Goal: Task Accomplishment & Management: Manage account settings

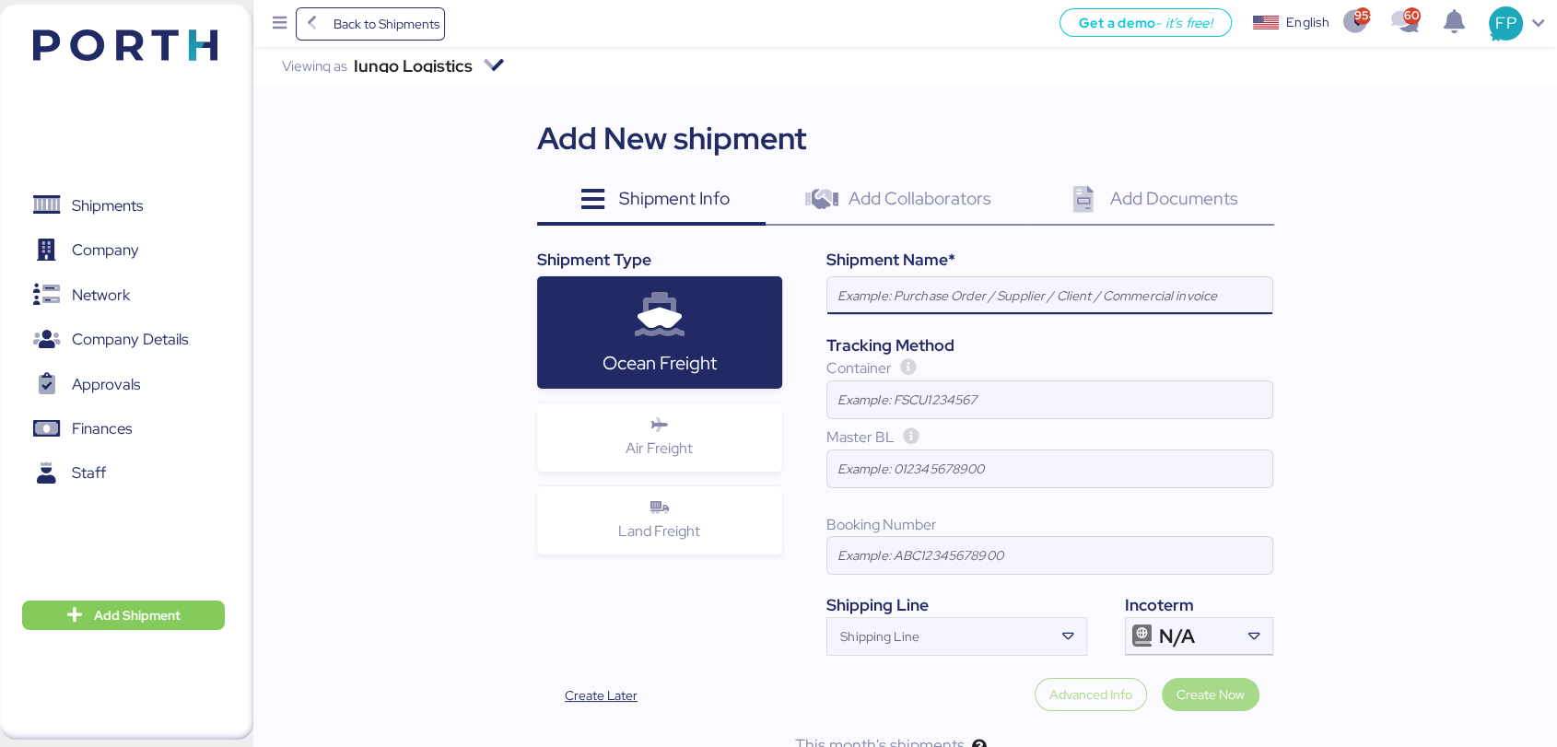
paste input "FCL DAP shipment FM SHENZHEN TO MANZANILLO(MX) WQSE2507X47"
type input "FCL DAP shipment FM SHENZHEN TO MANZANILLO(MX) WQSE2507X47"
click at [1240, 636] on div at bounding box center [1254, 636] width 38 height 37
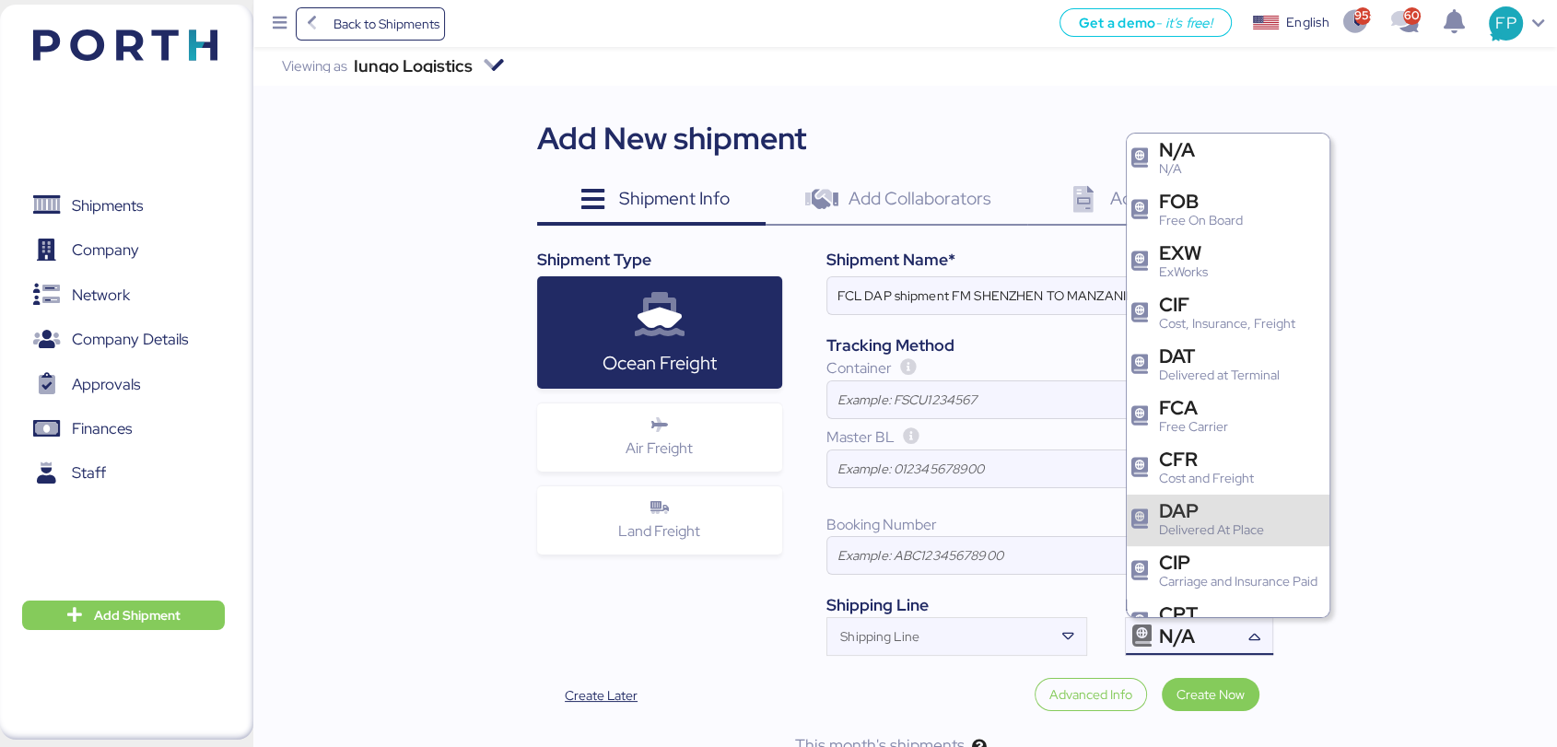
click at [1181, 519] on div "DAP" at bounding box center [1211, 510] width 105 height 19
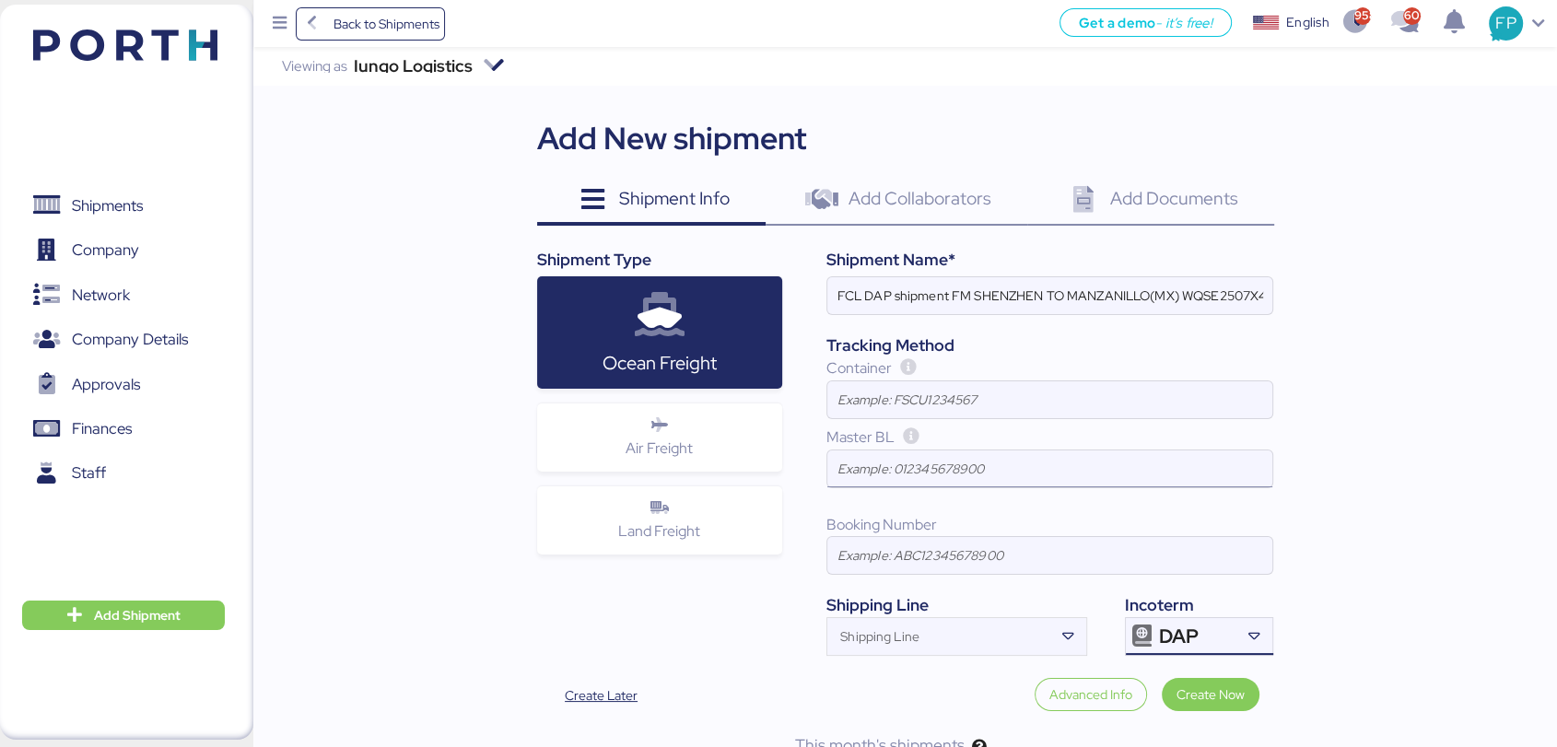
click at [949, 481] on input at bounding box center [1049, 469] width 445 height 37
paste input "ZIMUSHH31844896"
type input "ZIMUSHH31844896"
click at [1224, 698] on span "Create Now" at bounding box center [1211, 695] width 68 height 22
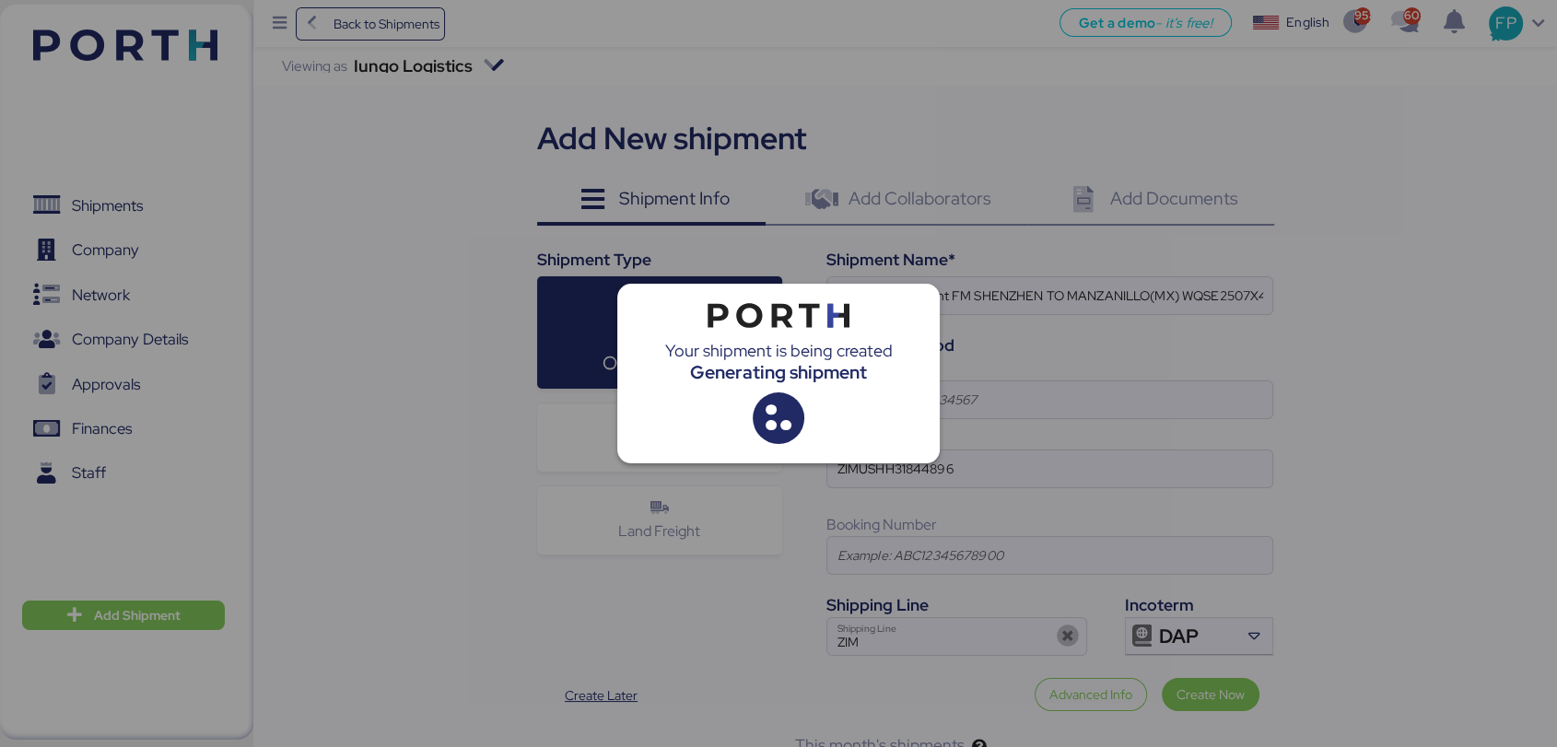
click at [1543, 733] on div at bounding box center [1543, 733] width 0 height 0
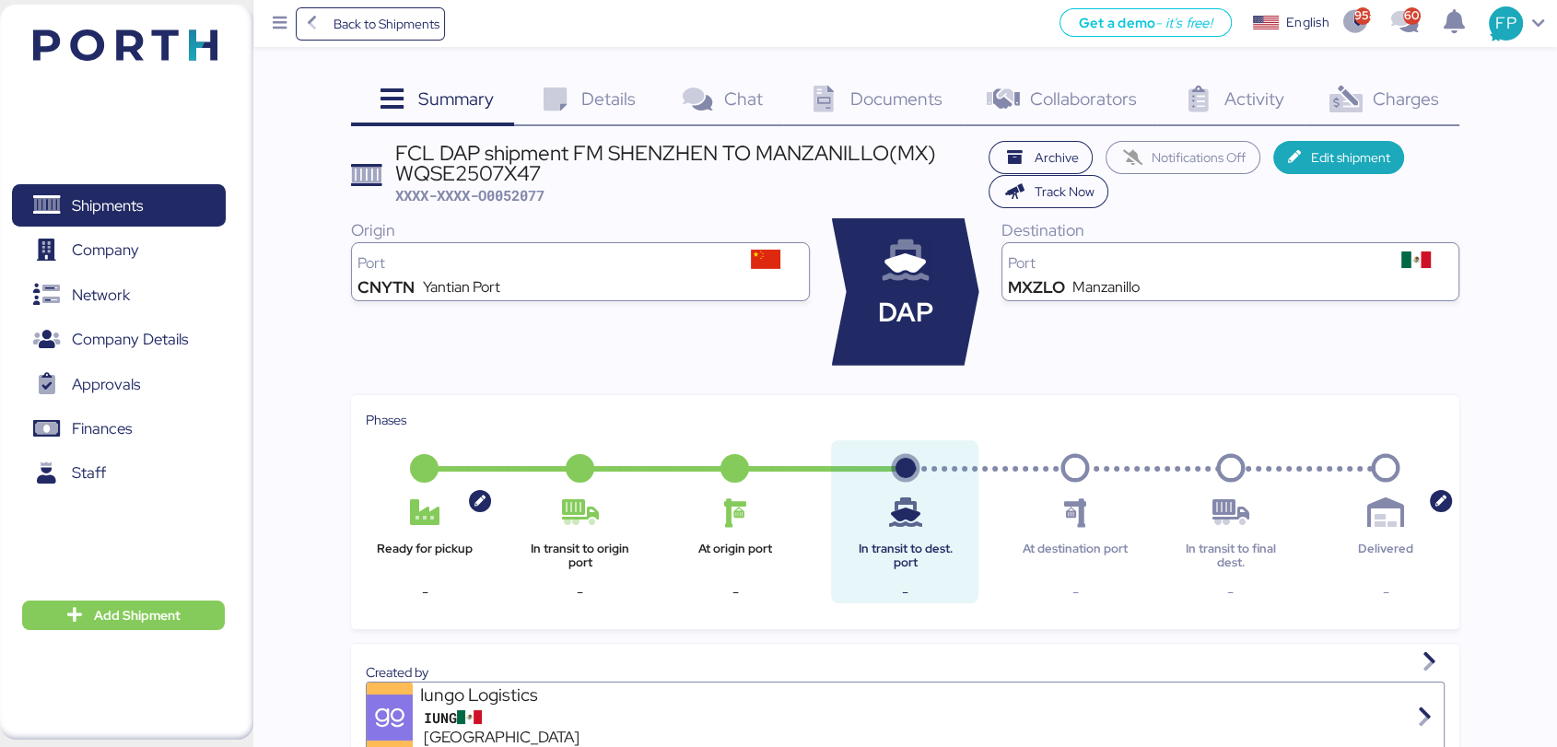
click at [877, 98] on span "Documents" at bounding box center [896, 99] width 92 height 24
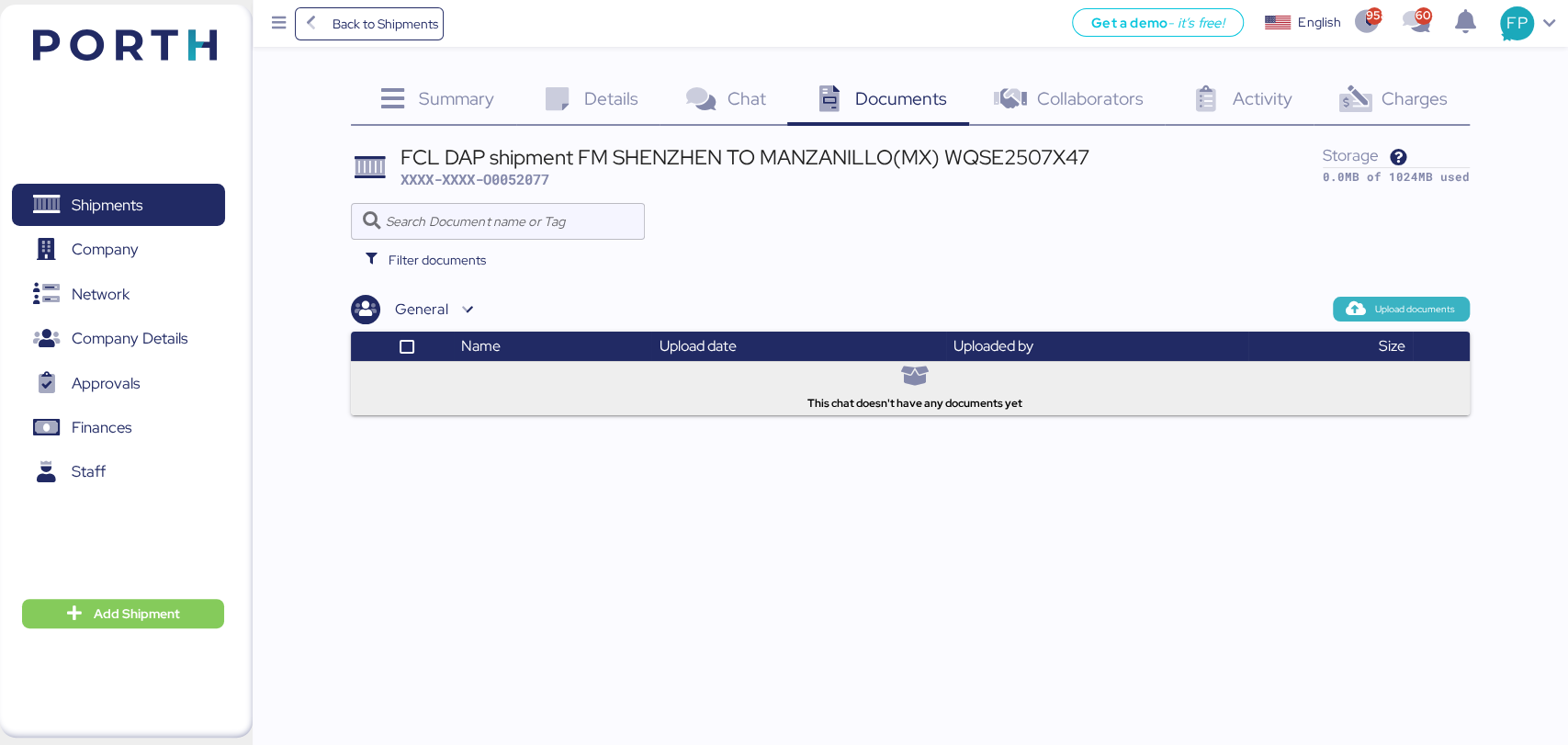
click at [1427, 297] on span "Upload documents" at bounding box center [1401, 309] width 137 height 24
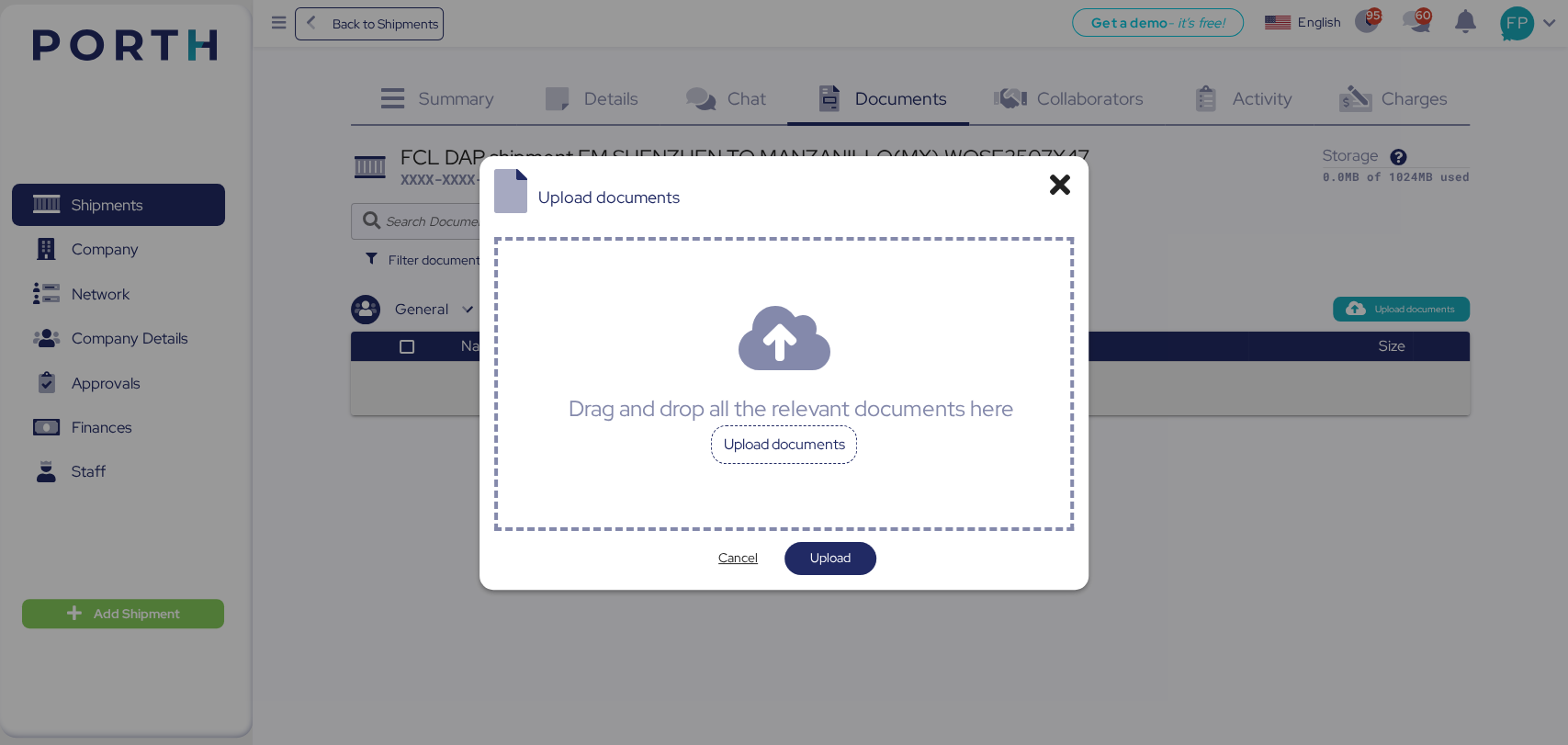
click at [761, 441] on div "Upload documents" at bounding box center [784, 445] width 147 height 39
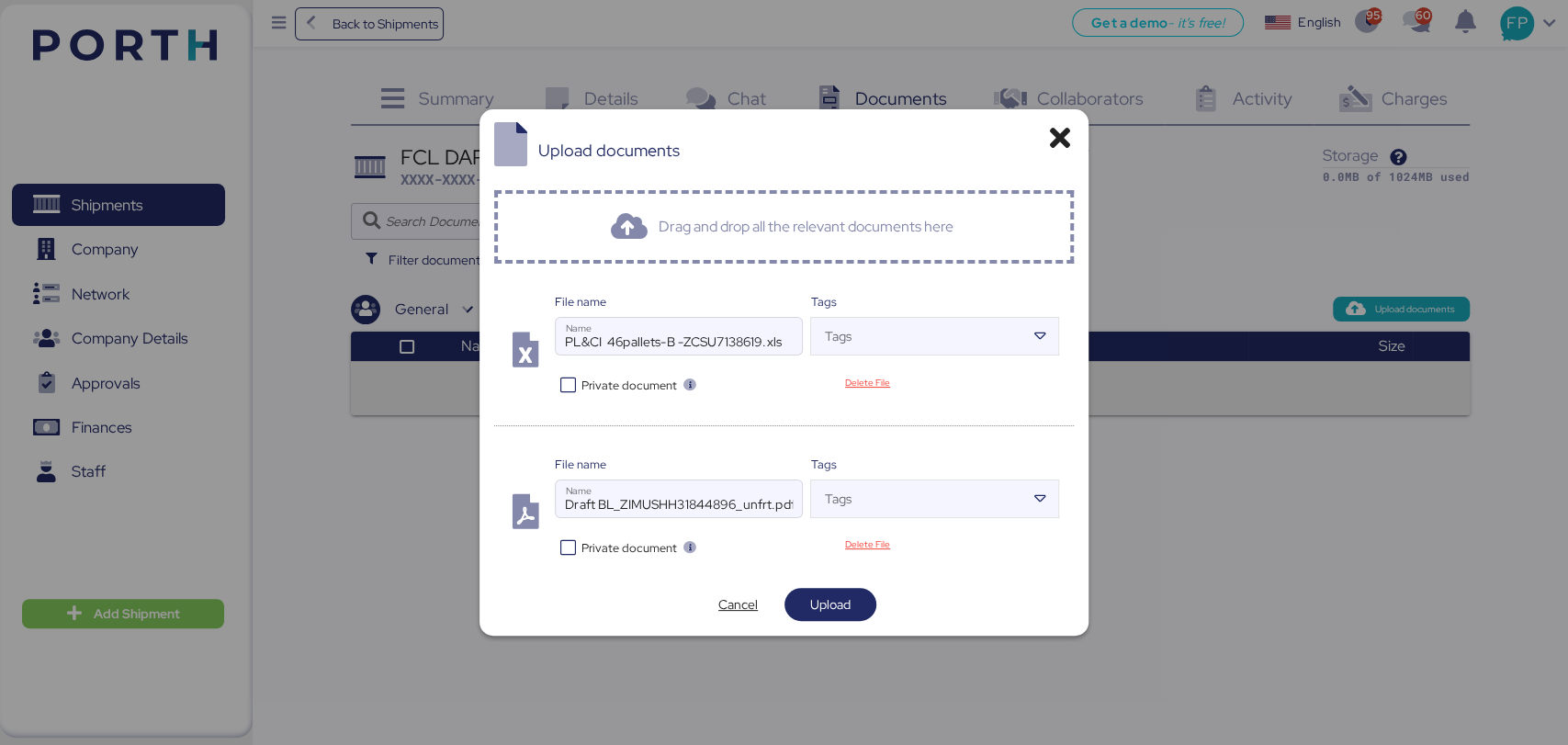
click at [564, 377] on icon at bounding box center [568, 386] width 27 height 18
click at [573, 546] on icon at bounding box center [568, 549] width 27 height 18
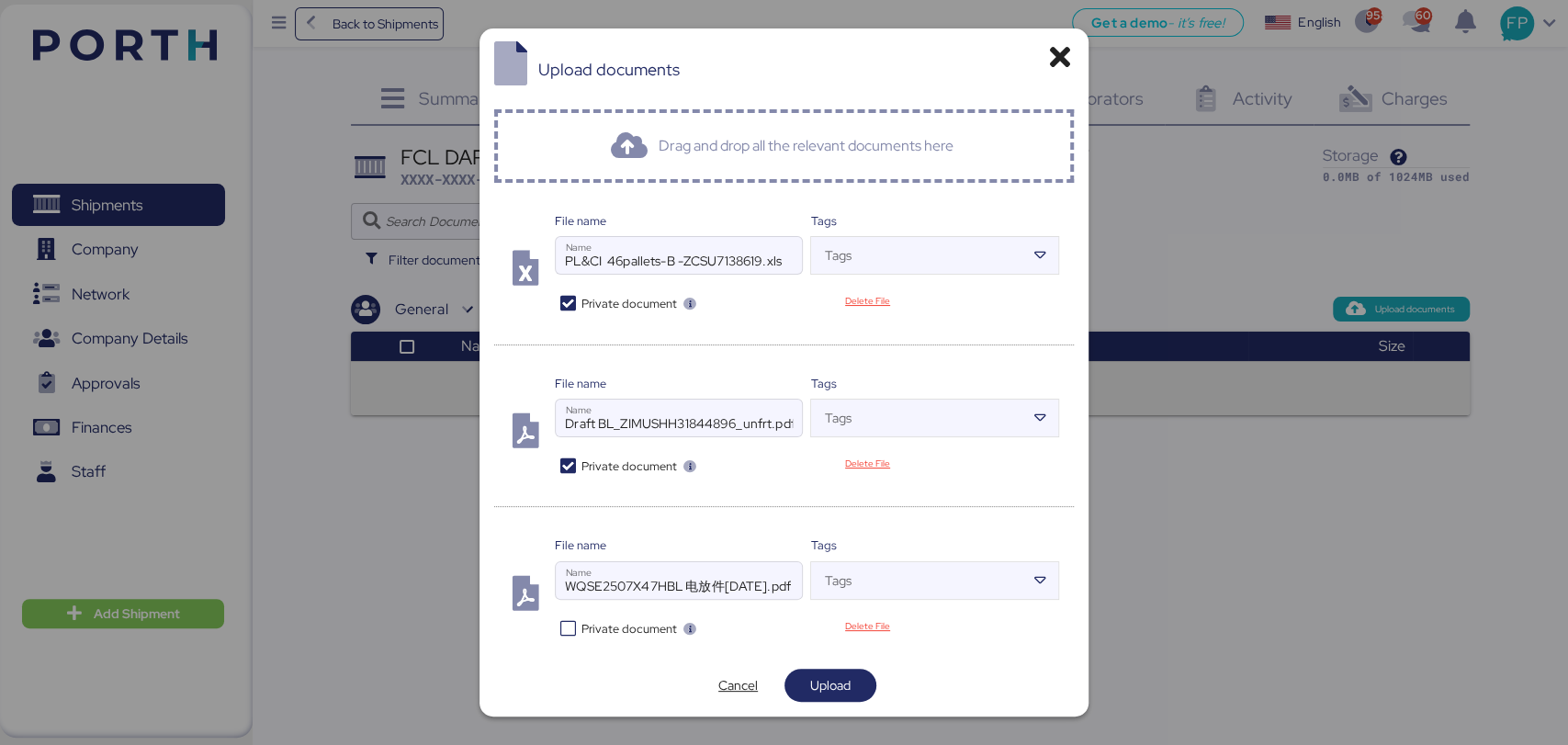
click at [572, 622] on icon at bounding box center [568, 629] width 27 height 18
click at [834, 680] on span "Upload" at bounding box center [830, 685] width 41 height 22
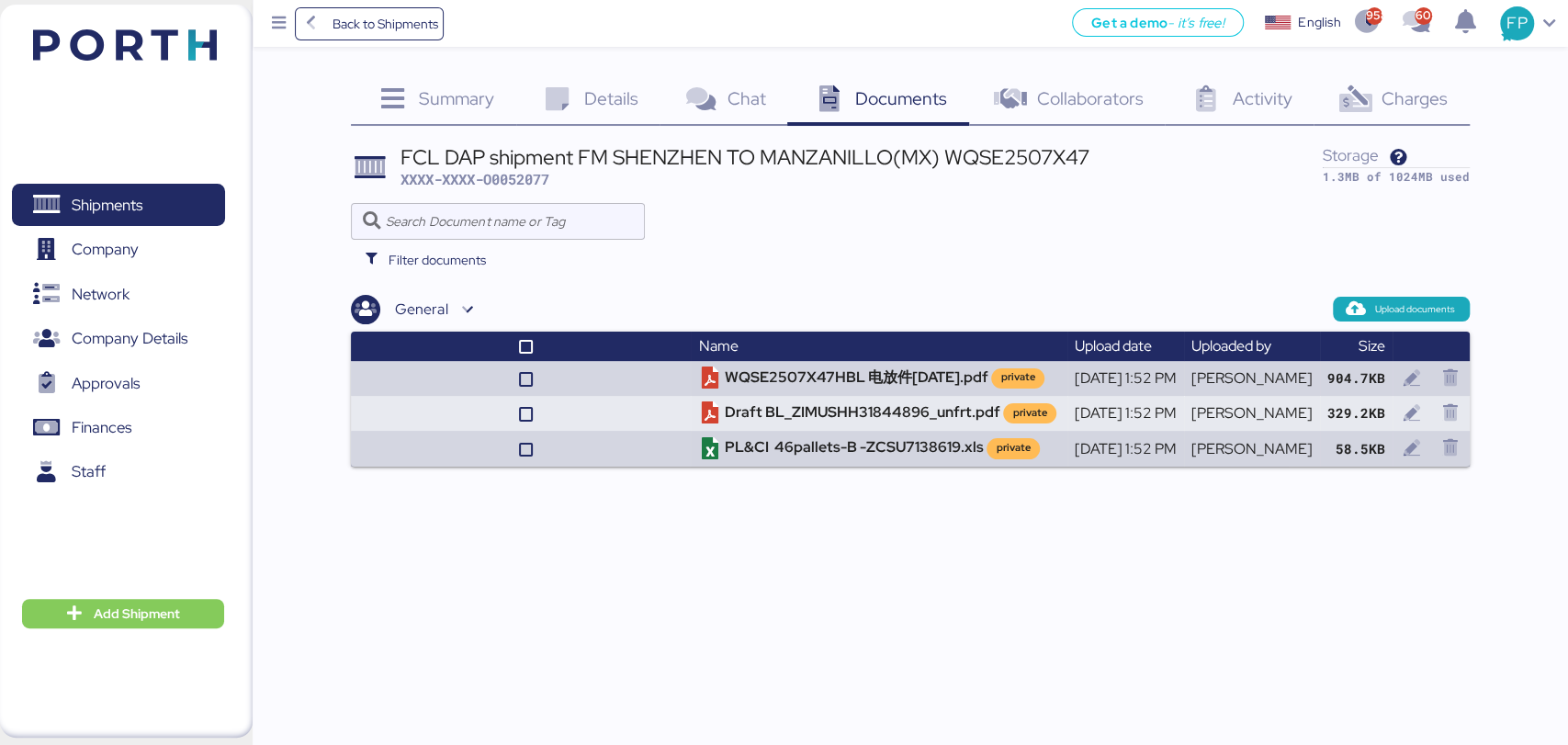
click at [574, 110] on icon at bounding box center [557, 100] width 40 height 27
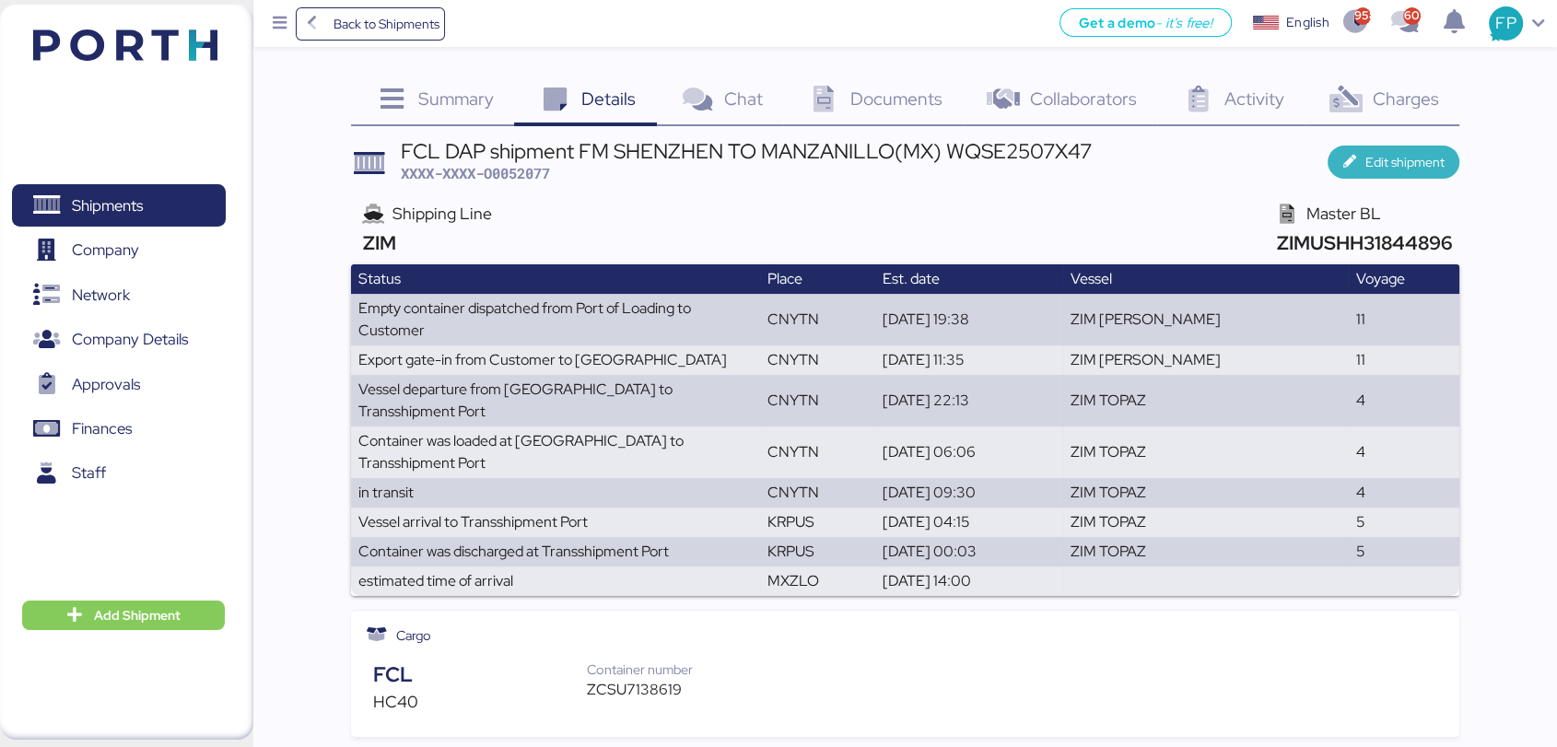
click at [1348, 170] on span "Edit shipment" at bounding box center [1394, 162] width 102 height 26
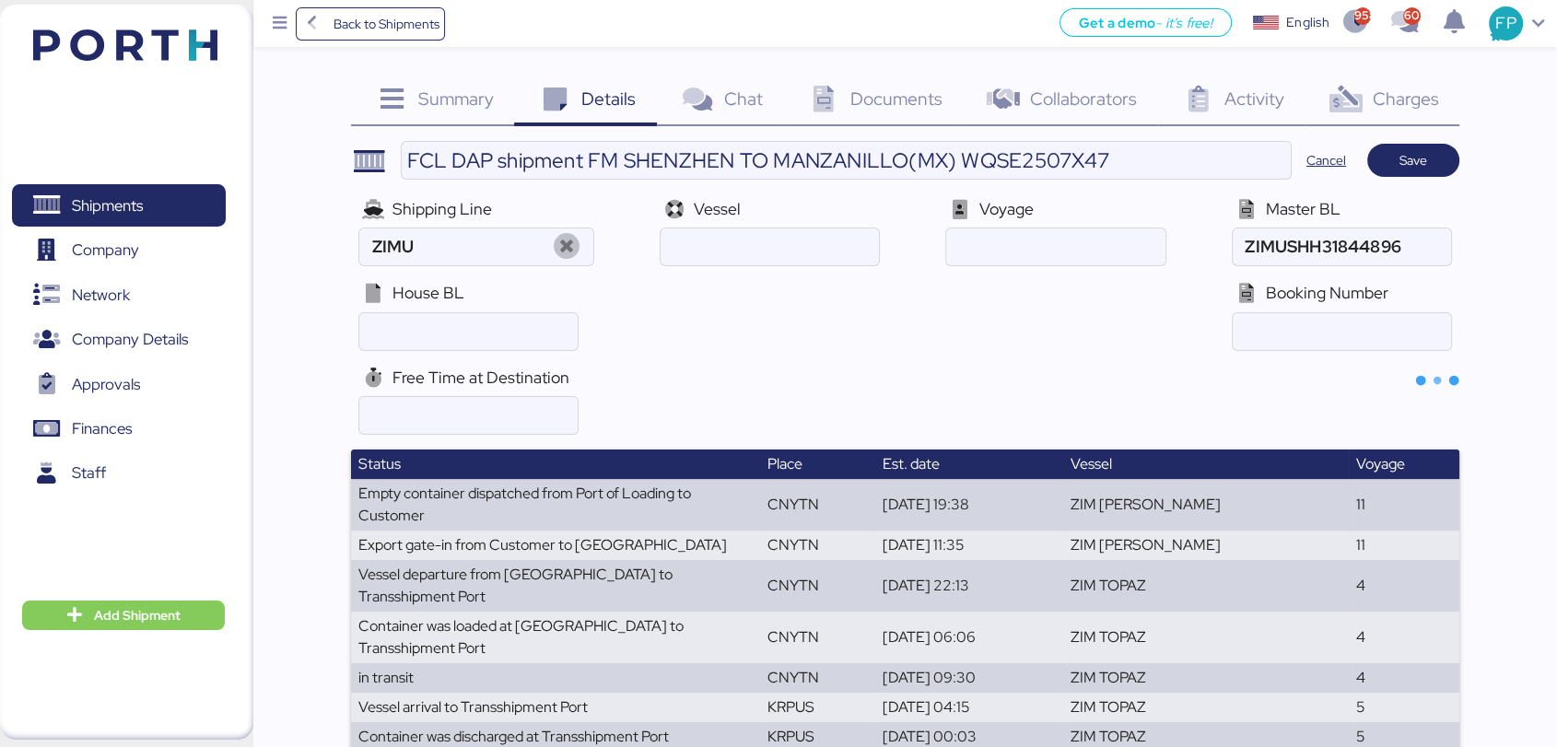
type input "ZIM"
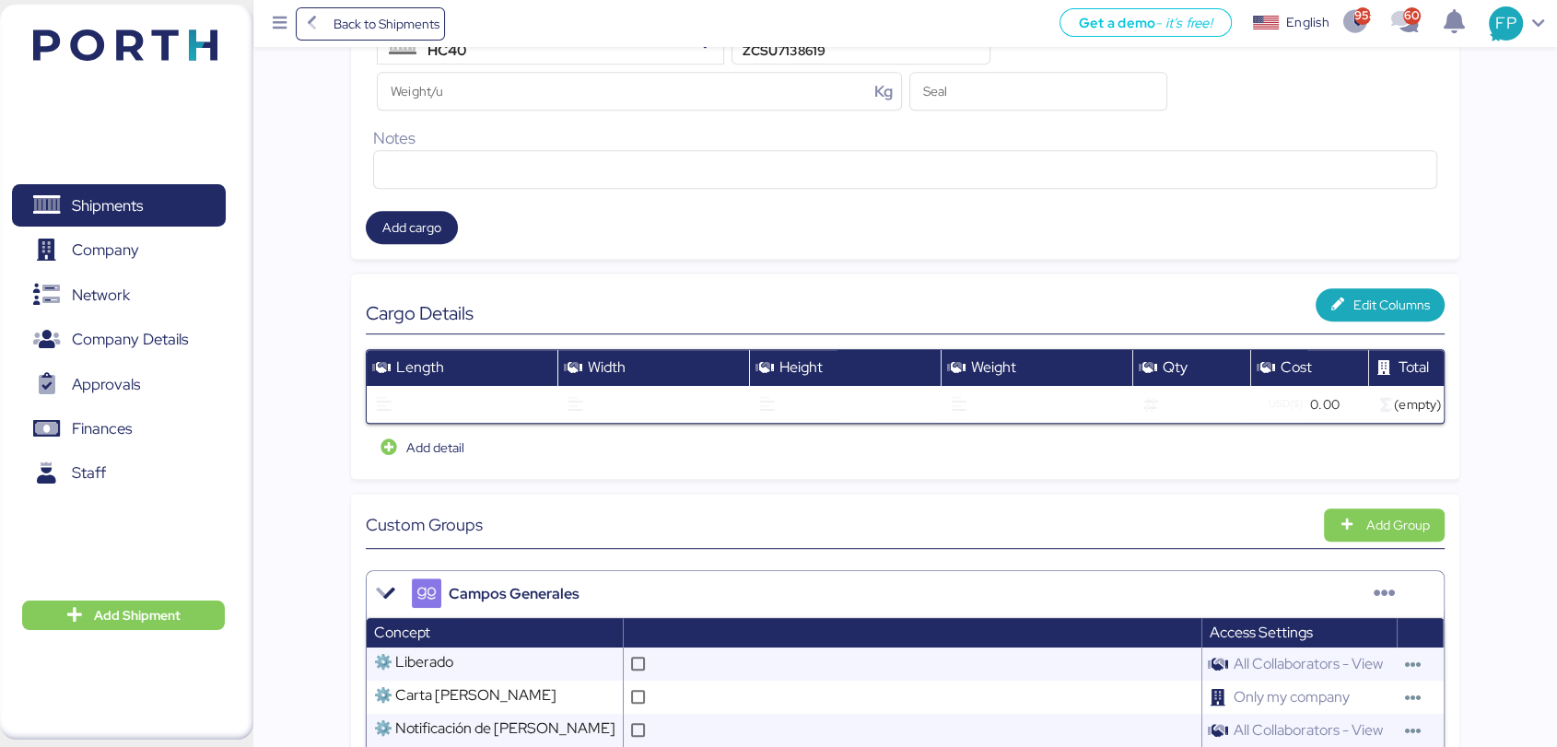
scroll to position [1279, 0]
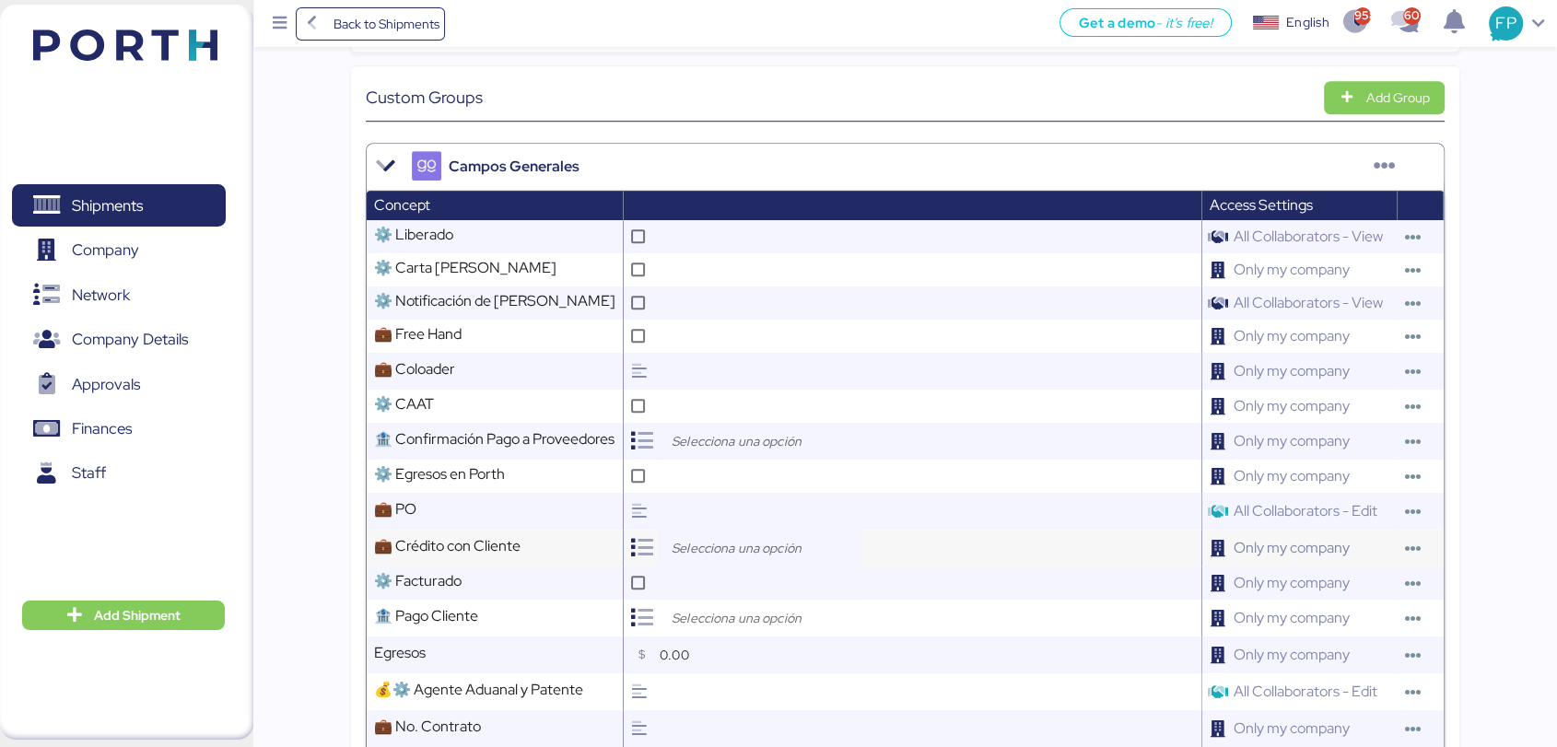
click at [758, 559] on input "search" at bounding box center [765, 548] width 194 height 22
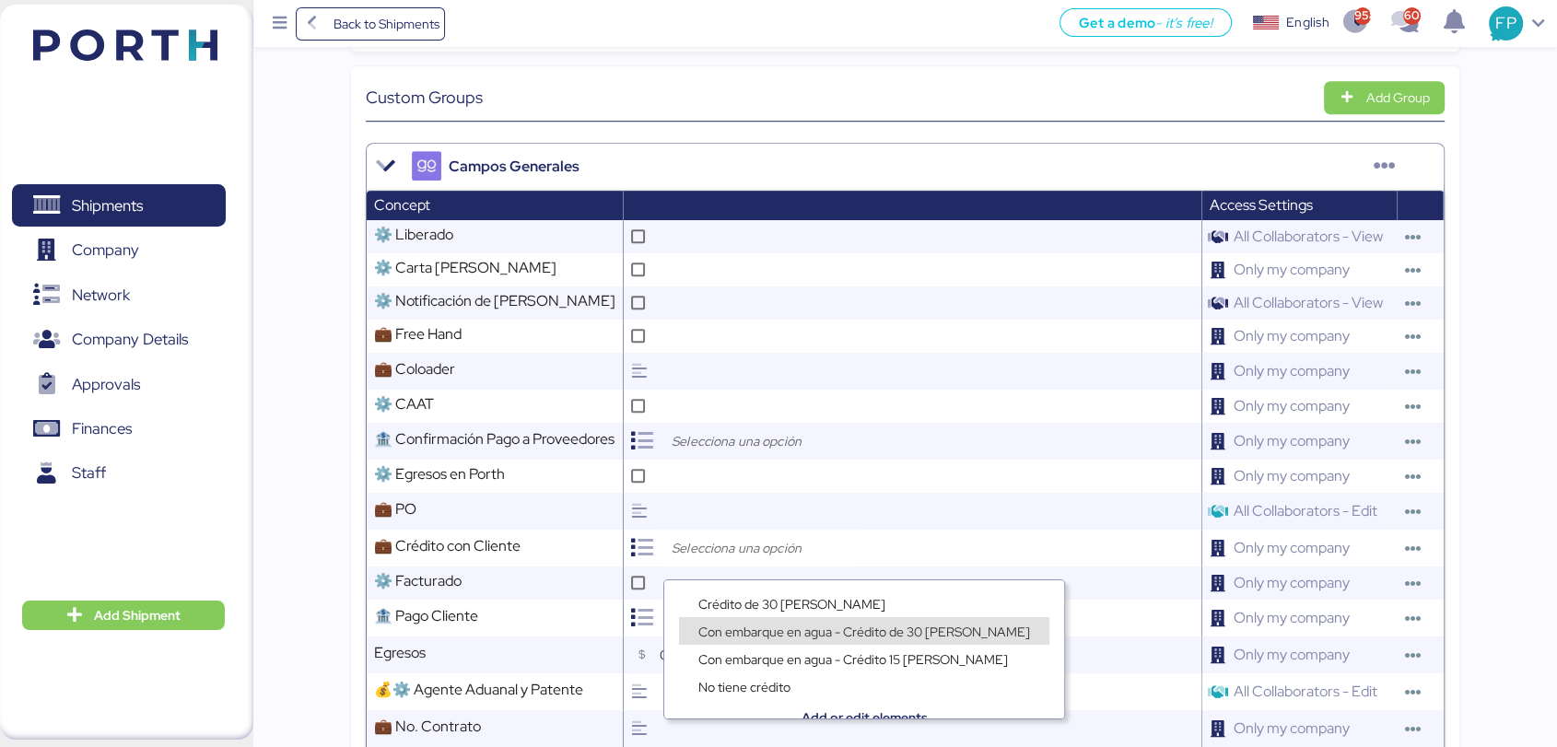
click at [742, 629] on span "Con embarque en agua - Crédito de 30 [PERSON_NAME]" at bounding box center [864, 632] width 332 height 17
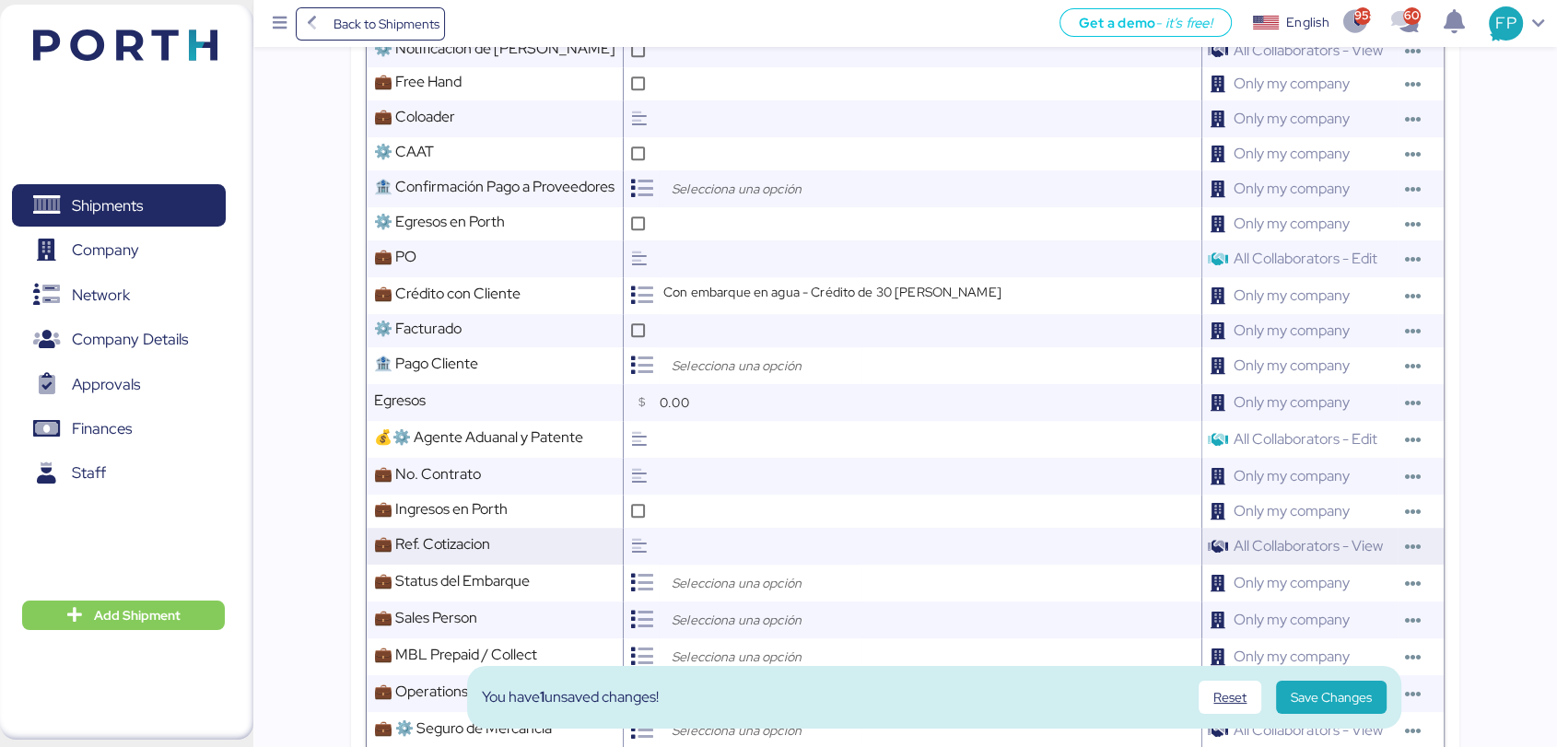
scroll to position [1533, 0]
click at [745, 563] on input "text" at bounding box center [928, 544] width 546 height 37
click at [745, 587] on input "search" at bounding box center [765, 581] width 194 height 22
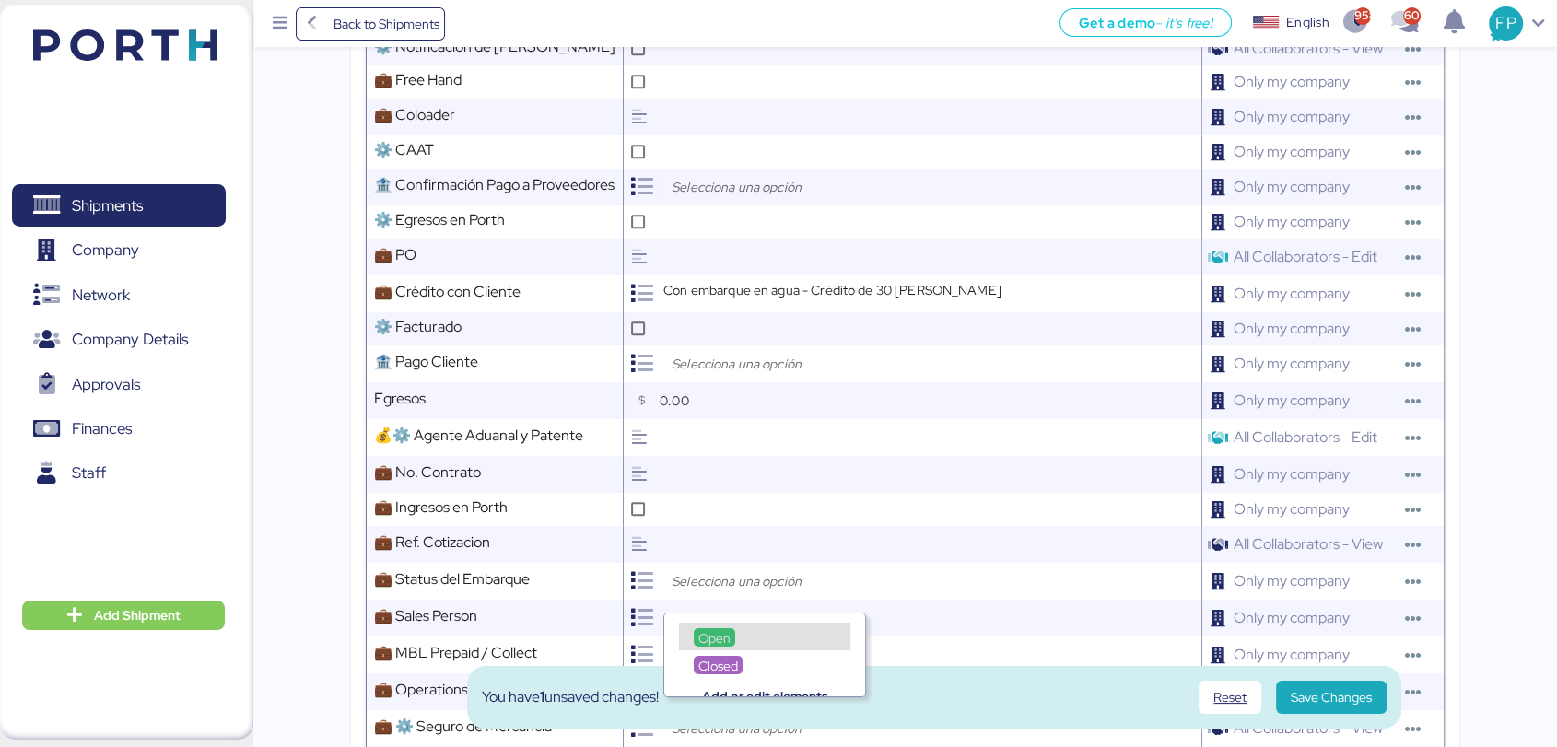
click at [730, 639] on span "Open" at bounding box center [714, 638] width 32 height 17
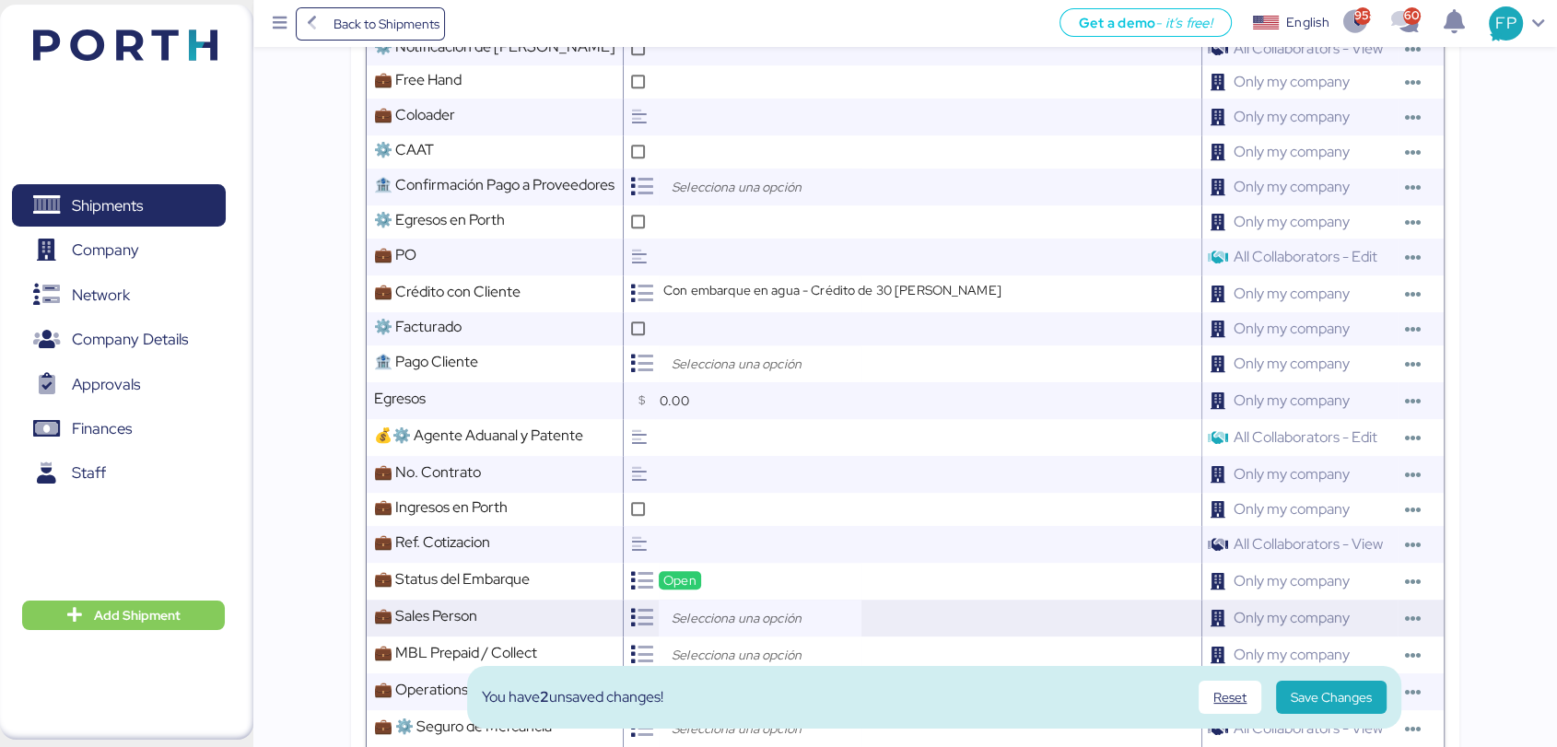
click at [740, 629] on input "search" at bounding box center [765, 618] width 194 height 22
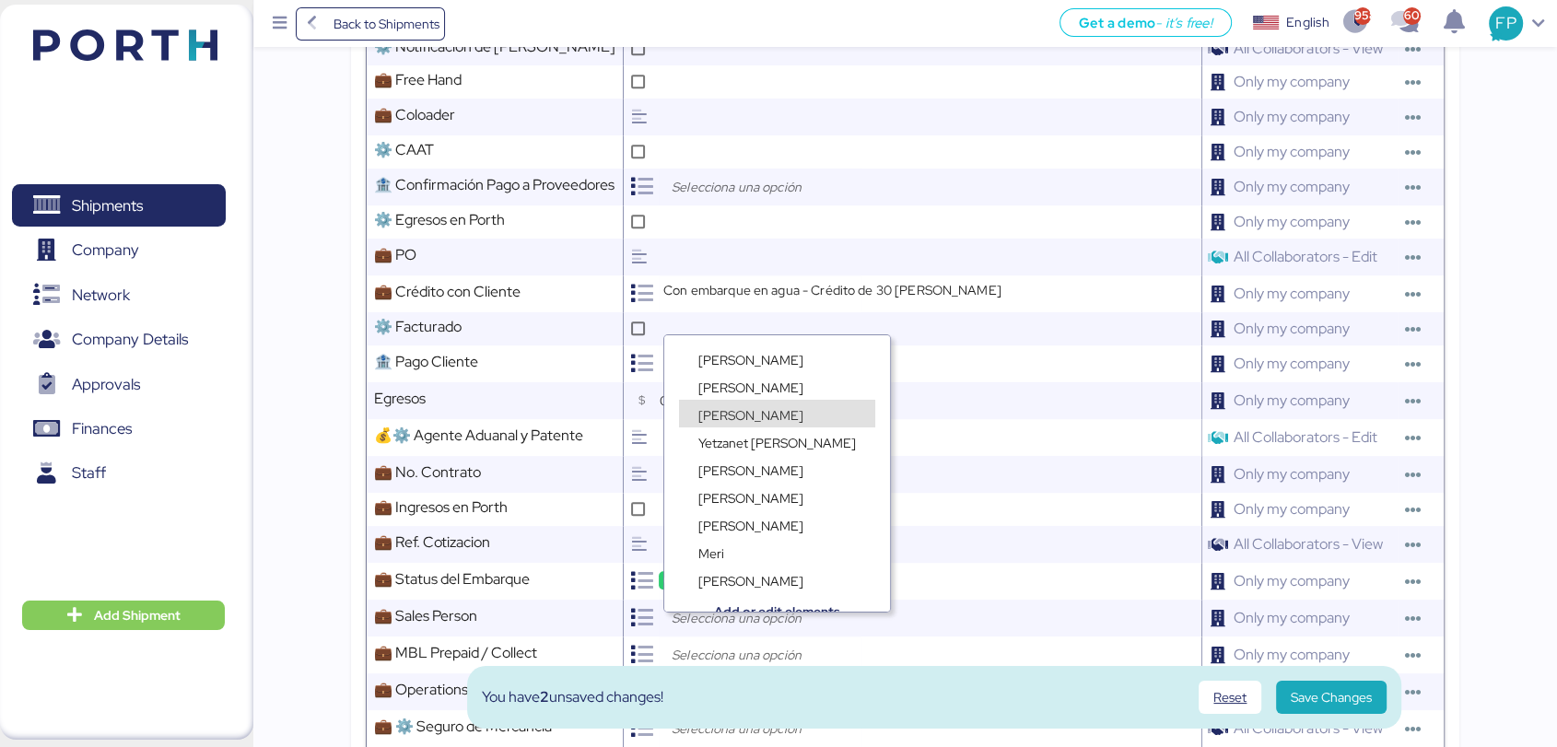
click at [730, 407] on span "[PERSON_NAME]" at bounding box center [750, 415] width 105 height 17
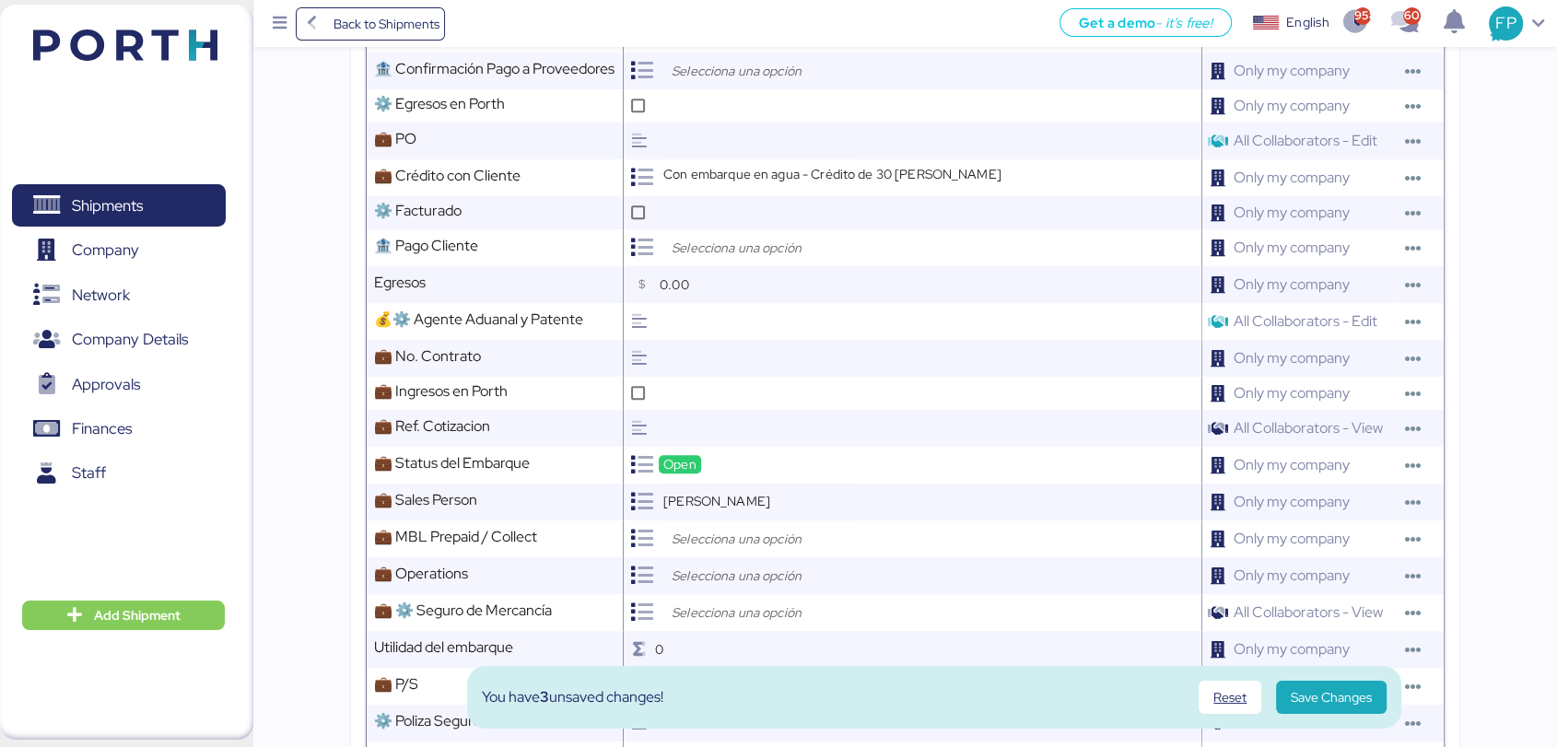
scroll to position [1651, 0]
click at [722, 556] on div at bounding box center [760, 537] width 203 height 37
click at [723, 592] on span "Prepaid" at bounding box center [720, 593] width 44 height 17
click at [710, 584] on input "search" at bounding box center [765, 574] width 194 height 22
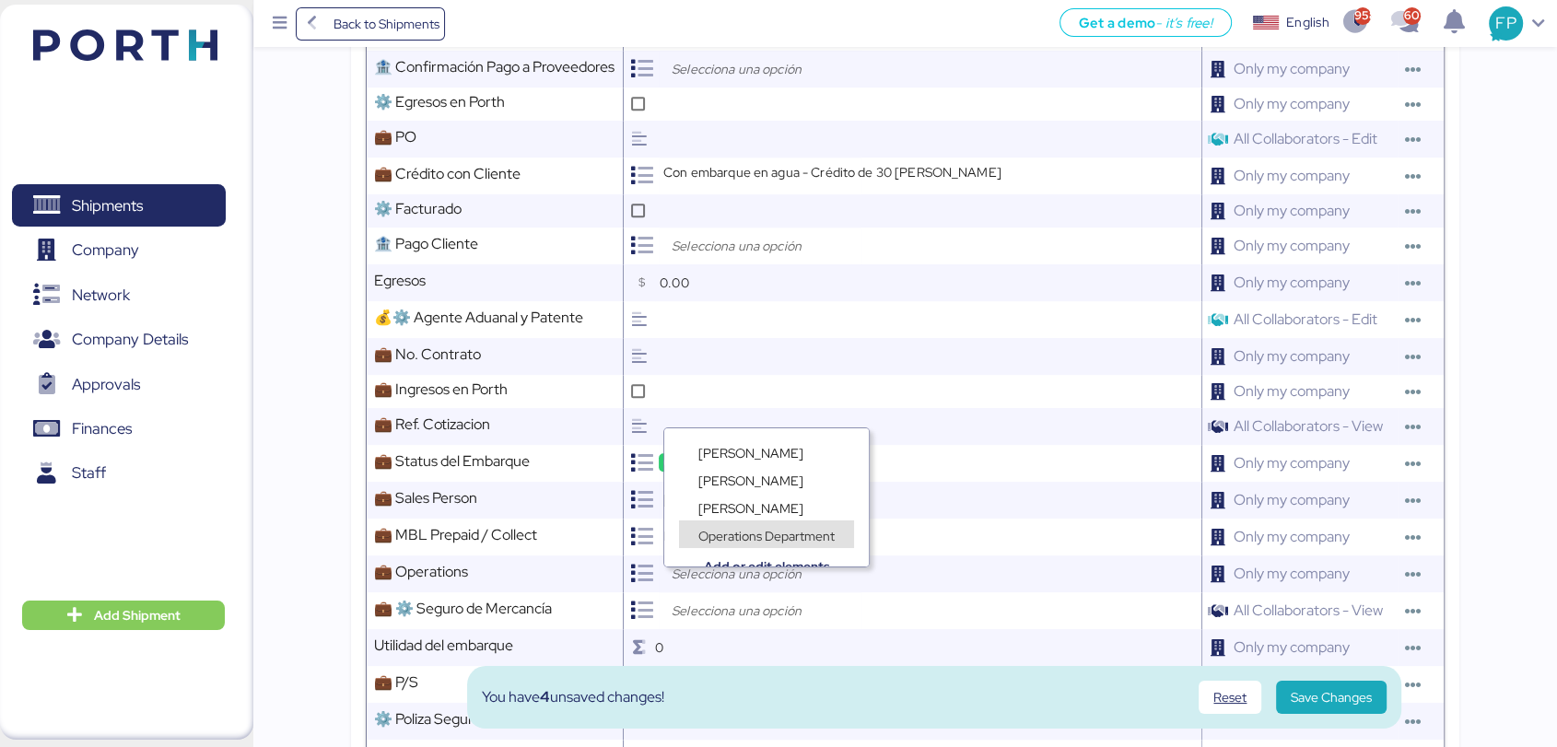
click at [745, 514] on div "Operations Department" at bounding box center [766, 525] width 205 height 28
click at [737, 511] on div "Operations Department" at bounding box center [766, 525] width 205 height 28
click at [722, 510] on span "[PERSON_NAME]" at bounding box center [750, 508] width 105 height 17
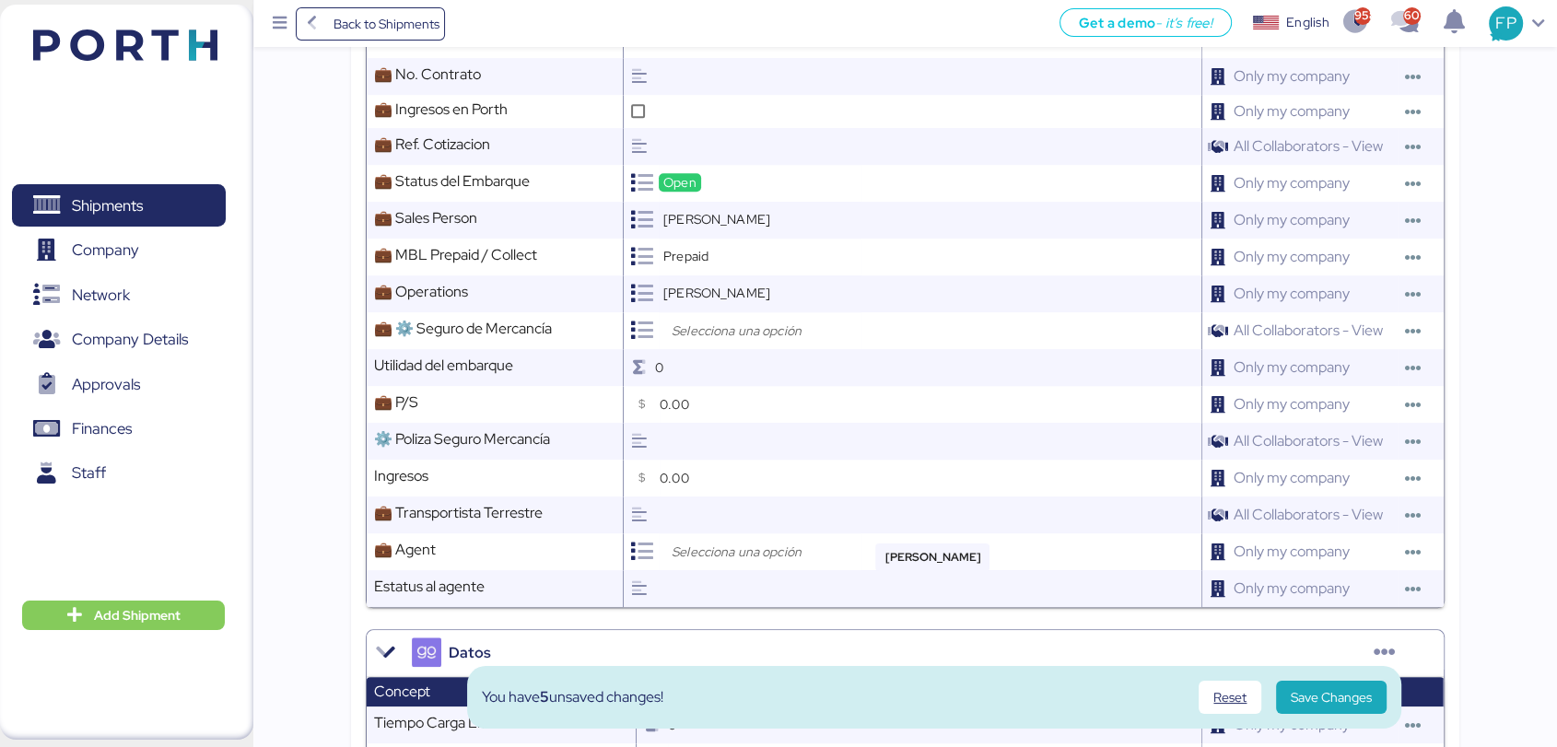
scroll to position [1932, 0]
click at [754, 556] on input "search" at bounding box center [765, 551] width 194 height 22
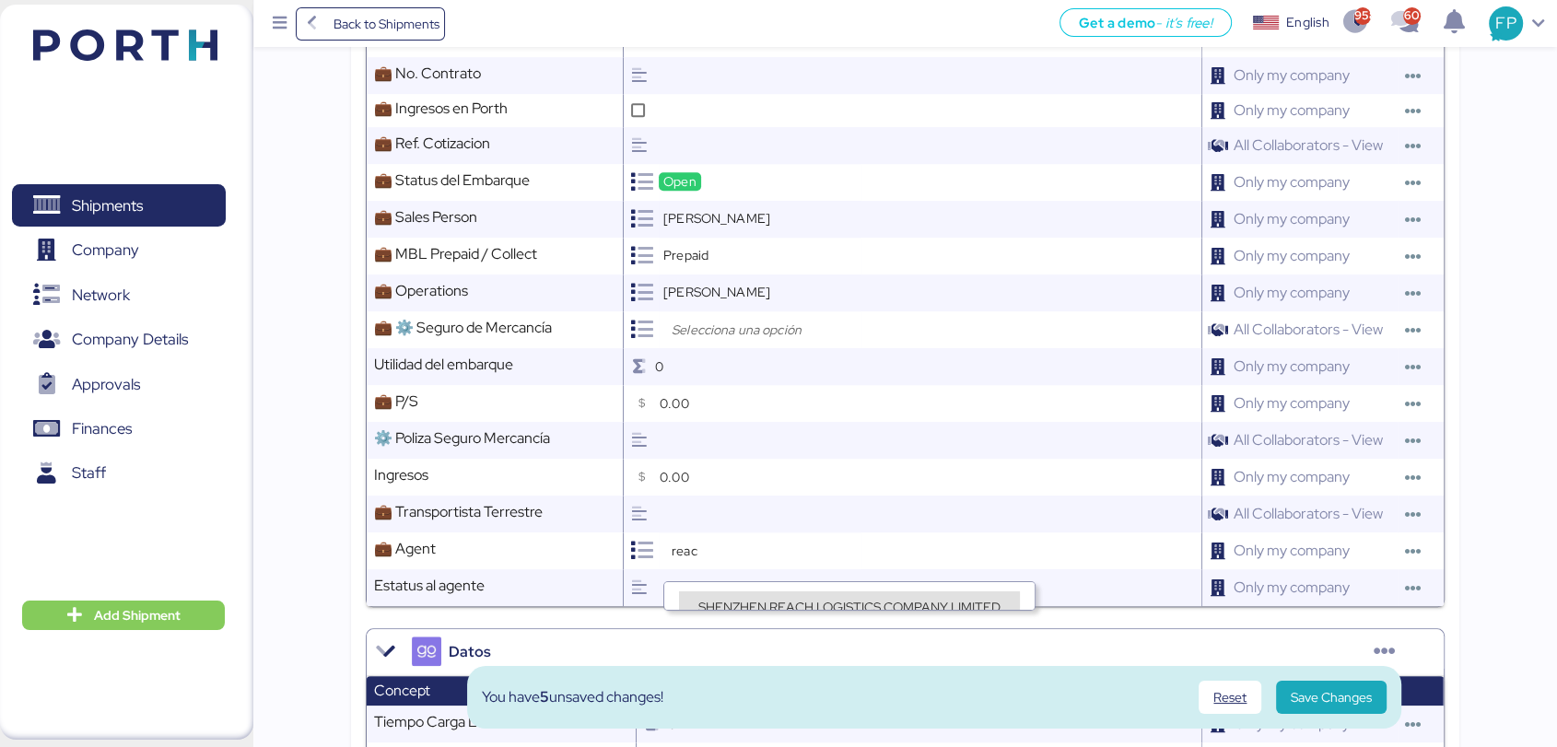
type input "reac"
click at [813, 607] on span "SHENZHEN REACH LOGISTICS COMPANY LIMITED" at bounding box center [849, 607] width 302 height 17
click at [749, 533] on input "text" at bounding box center [928, 514] width 546 height 37
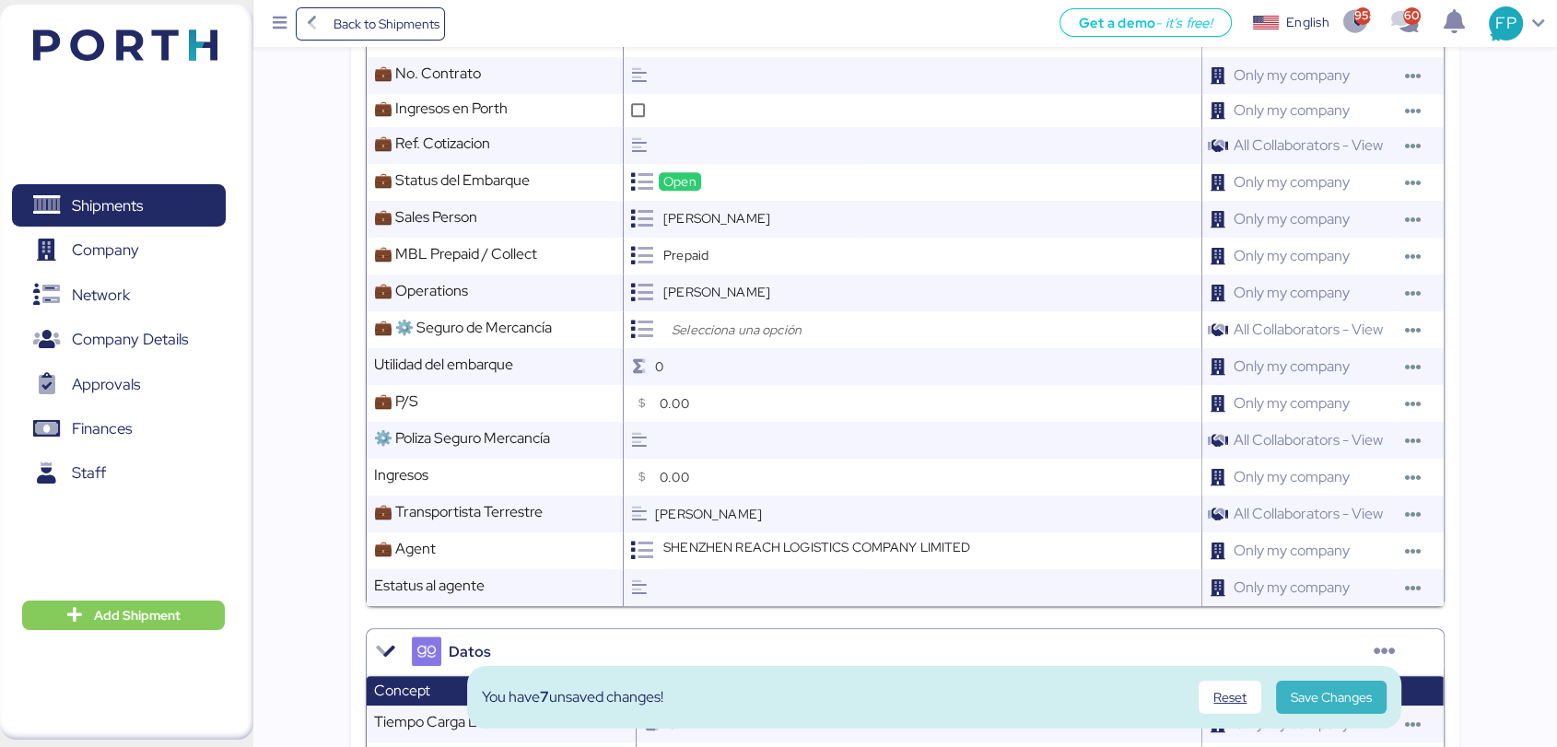
type input "[PERSON_NAME]"
click at [1334, 710] on span "Save Changes" at bounding box center [1331, 698] width 81 height 26
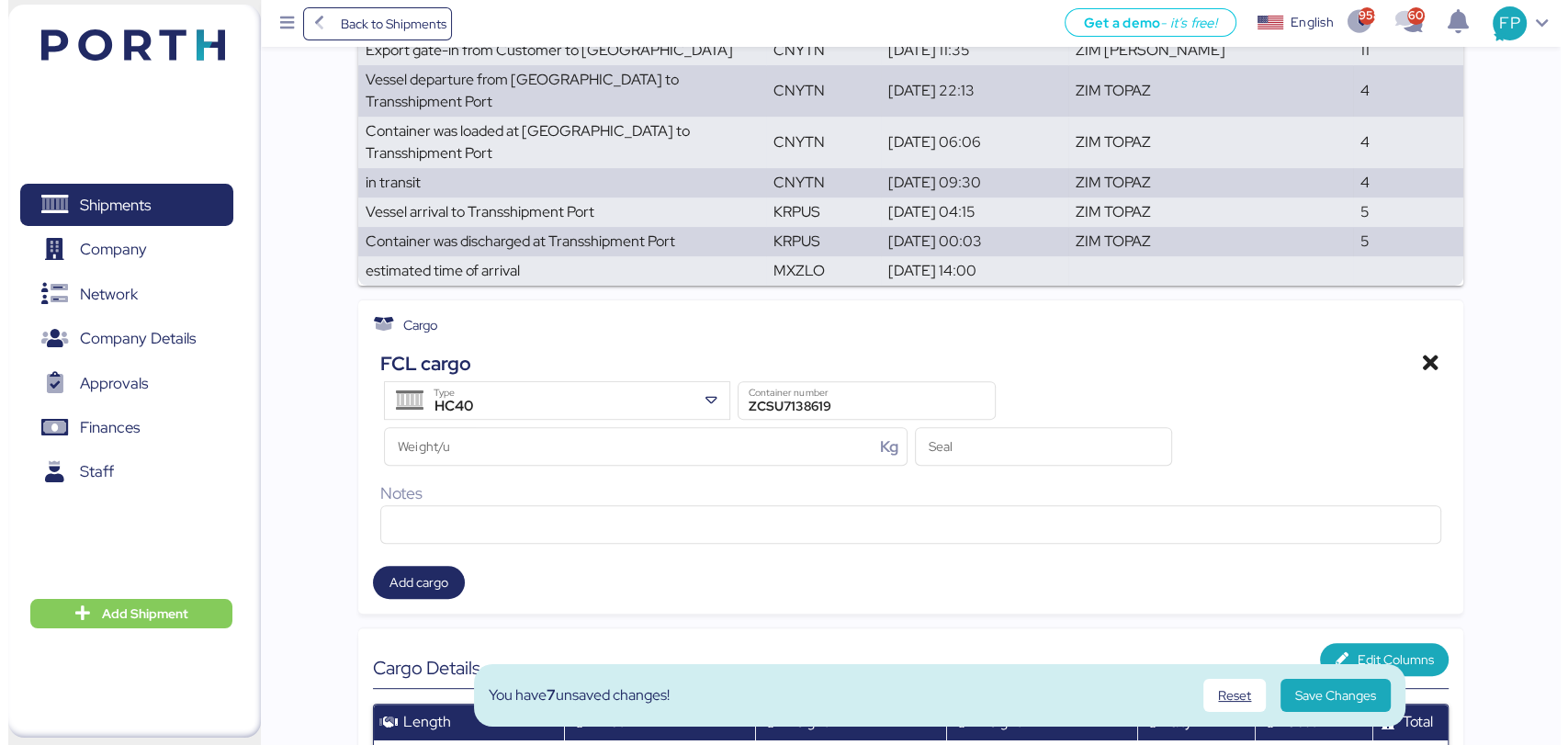
scroll to position [0, 0]
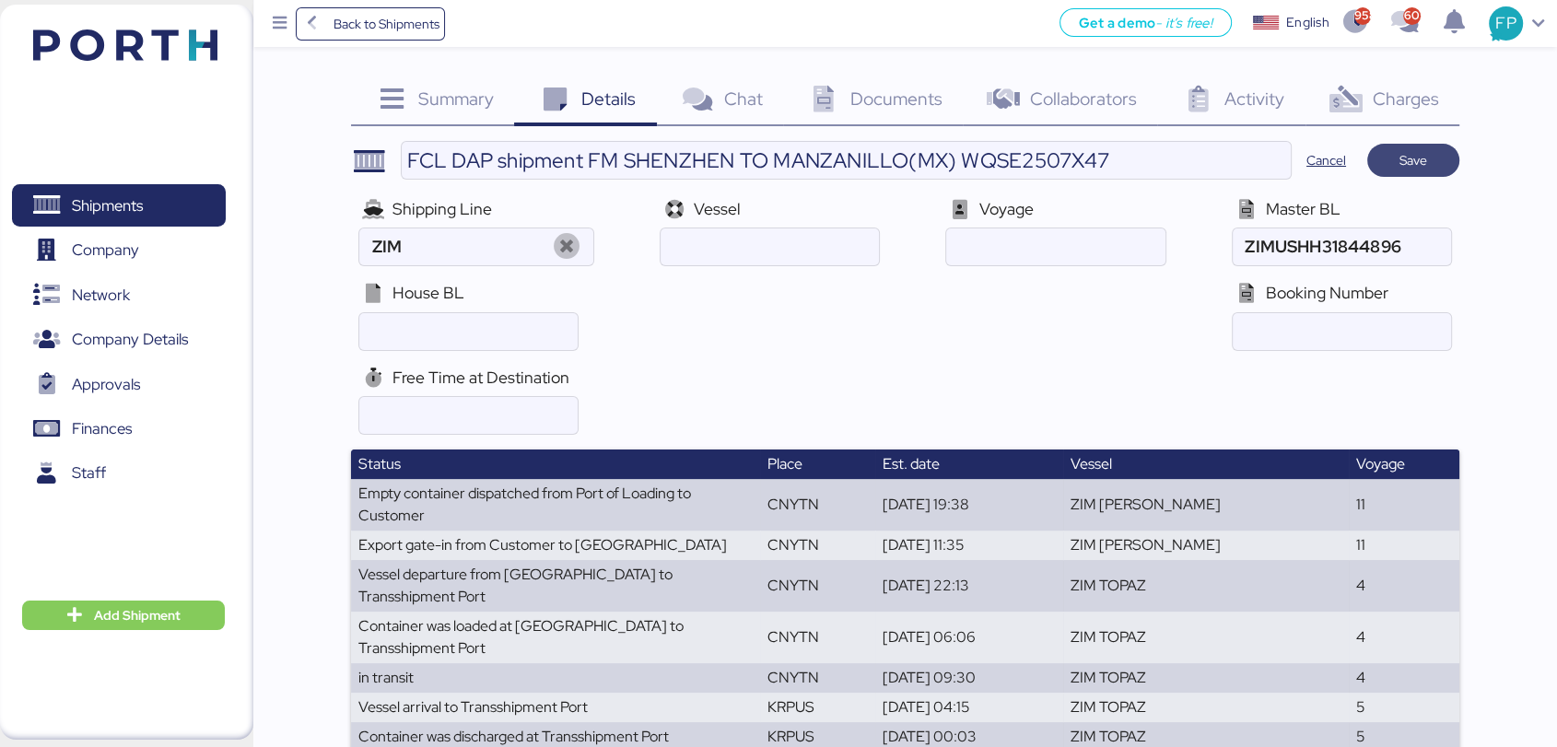
click at [1402, 170] on span "Save" at bounding box center [1414, 160] width 28 height 22
click at [866, 93] on span "Documents" at bounding box center [896, 99] width 92 height 24
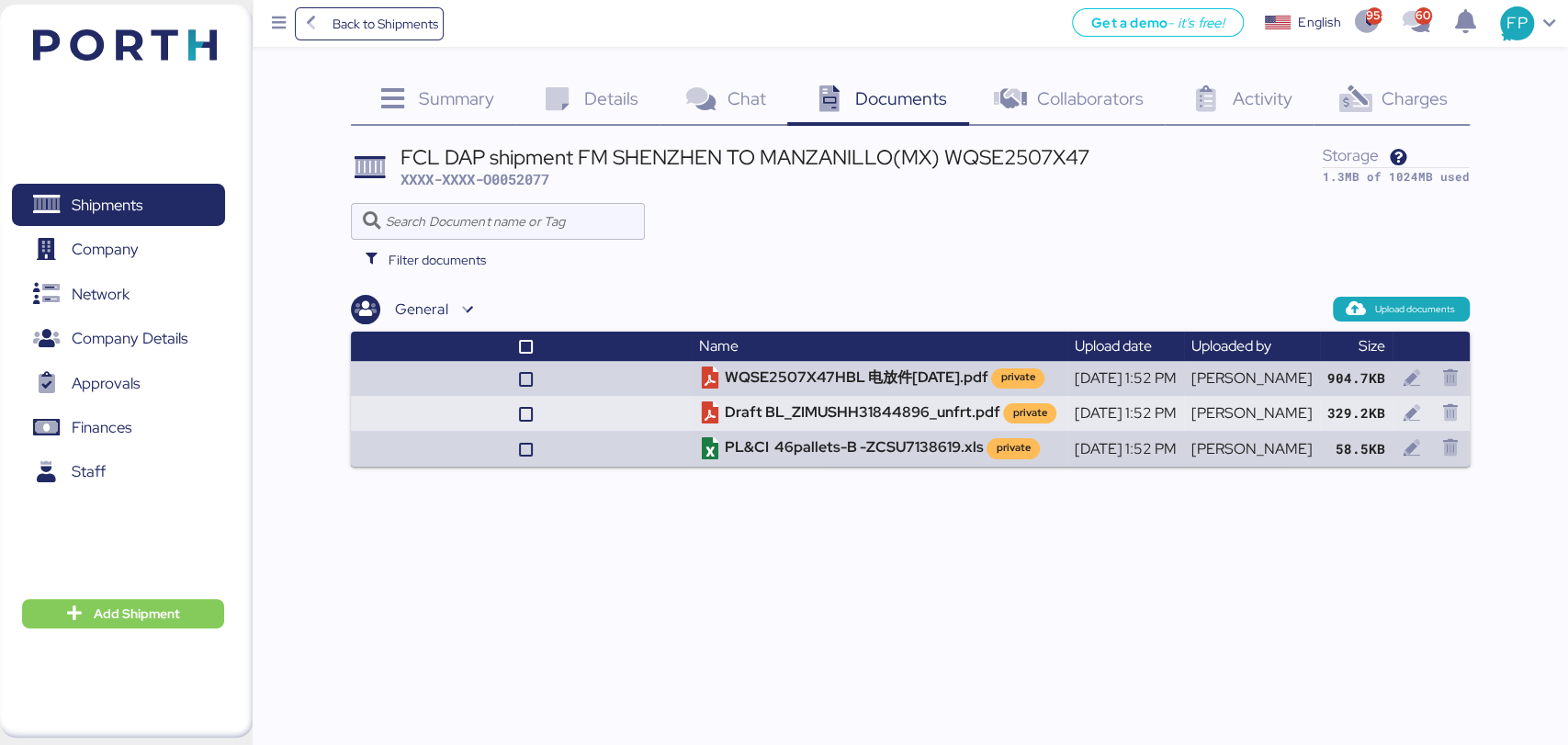
click at [1379, 78] on div "Charges 0" at bounding box center [1392, 101] width 156 height 50
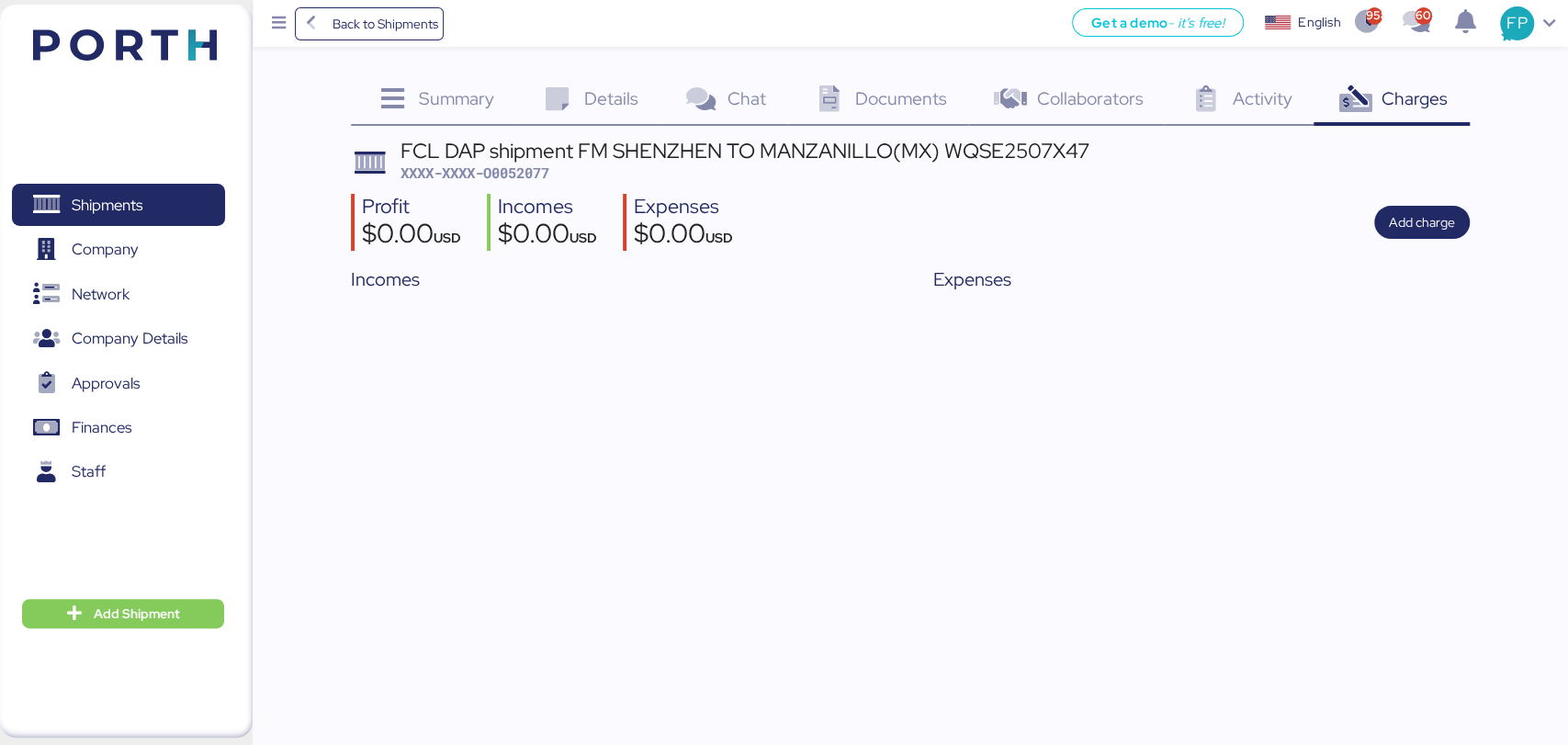
click at [519, 180] on span "XXXX-XXXX-O0052077" at bounding box center [474, 173] width 149 height 18
copy span "O0052077"
